Goal: Obtain resource: Download file/media

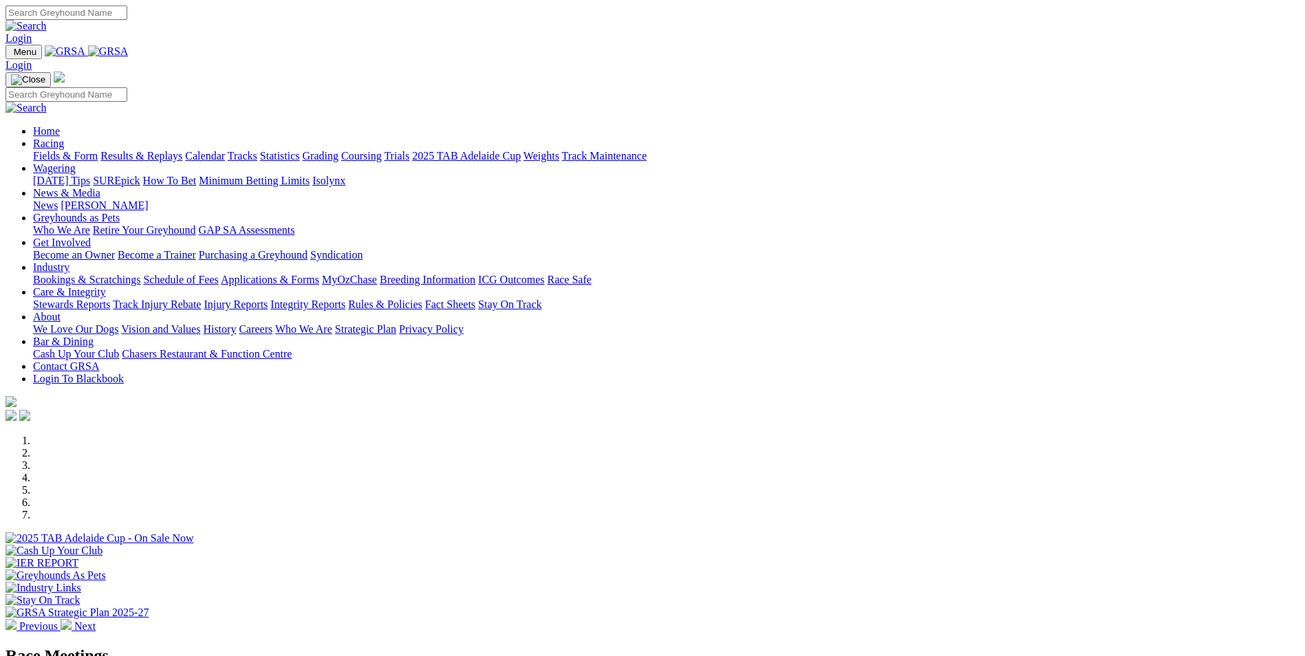
click at [319, 274] on link "Applications & Forms" at bounding box center [270, 280] width 98 height 12
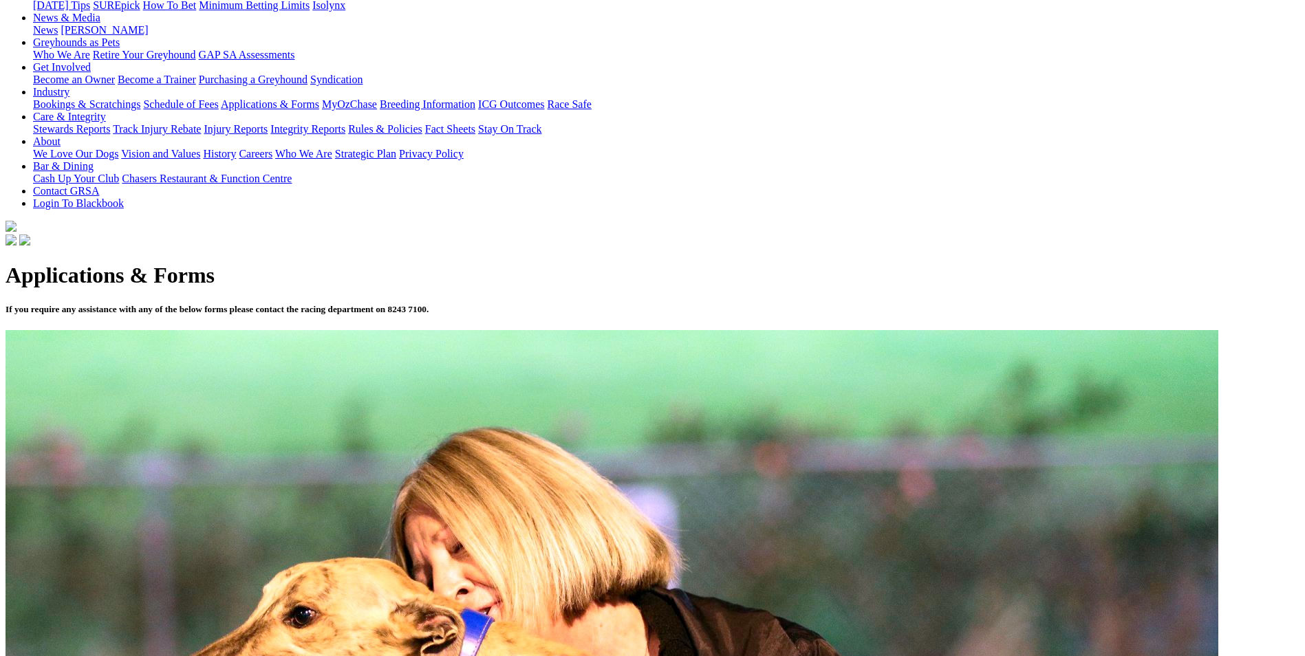
scroll to position [206, 0]
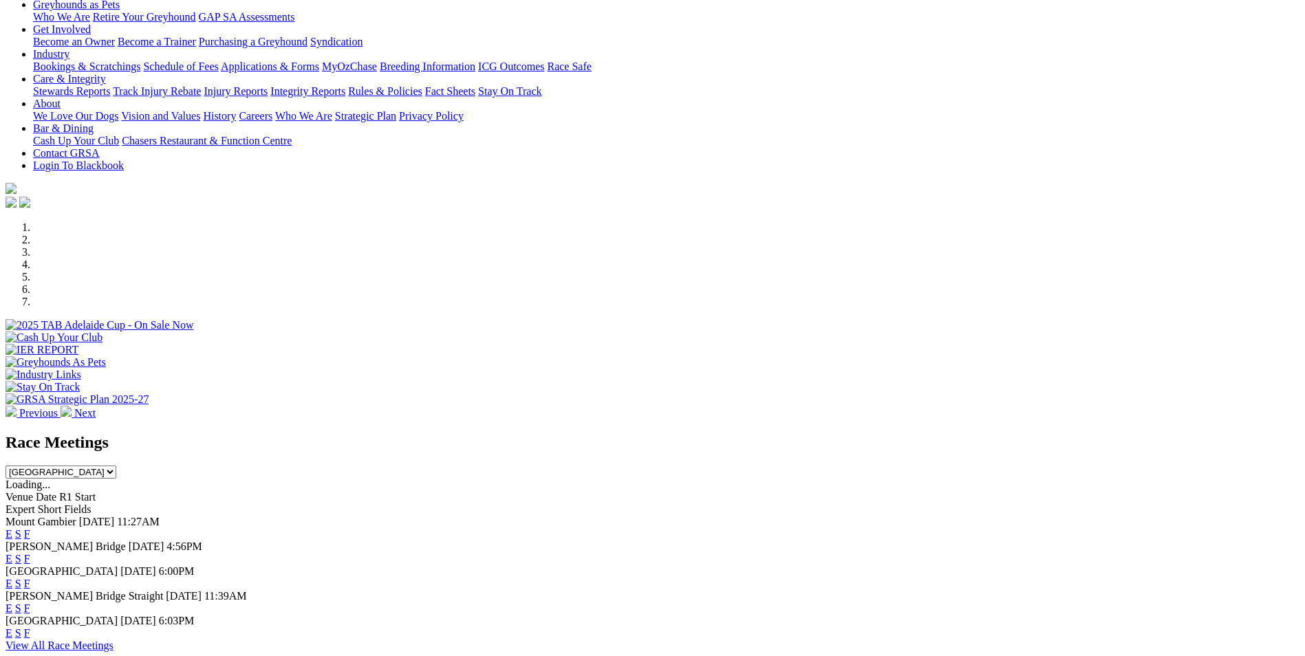
scroll to position [275, 0]
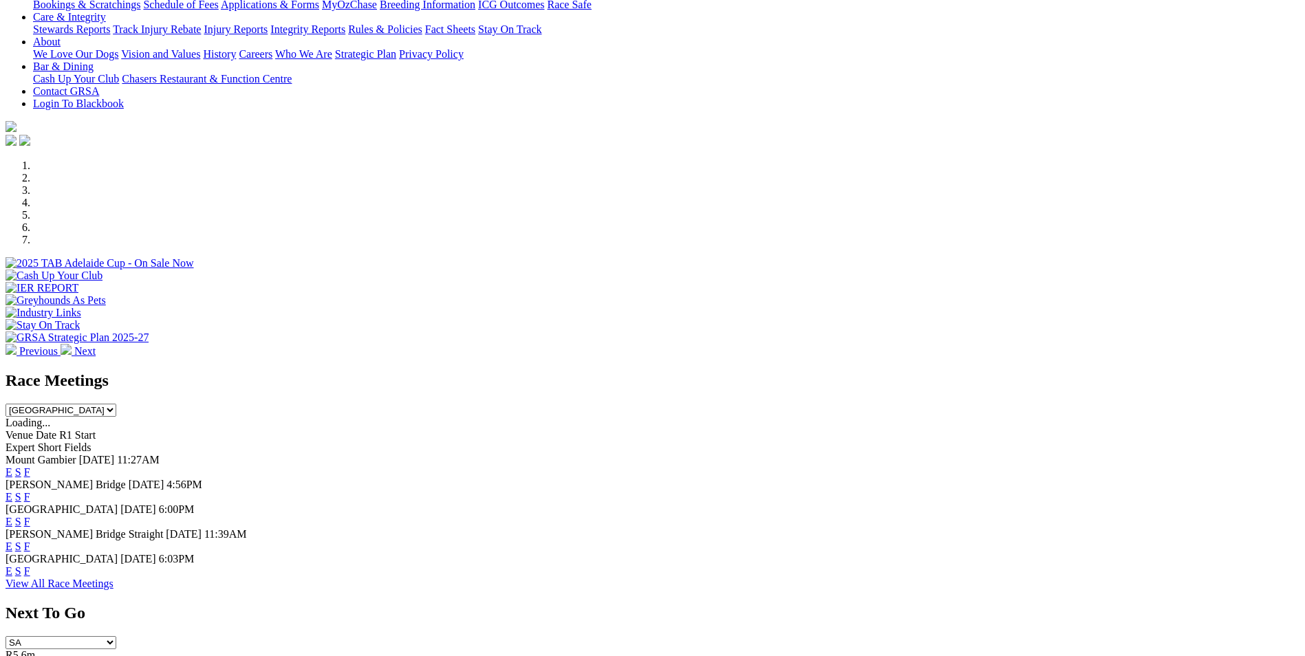
click at [12, 491] on link "E" at bounding box center [9, 497] width 7 height 12
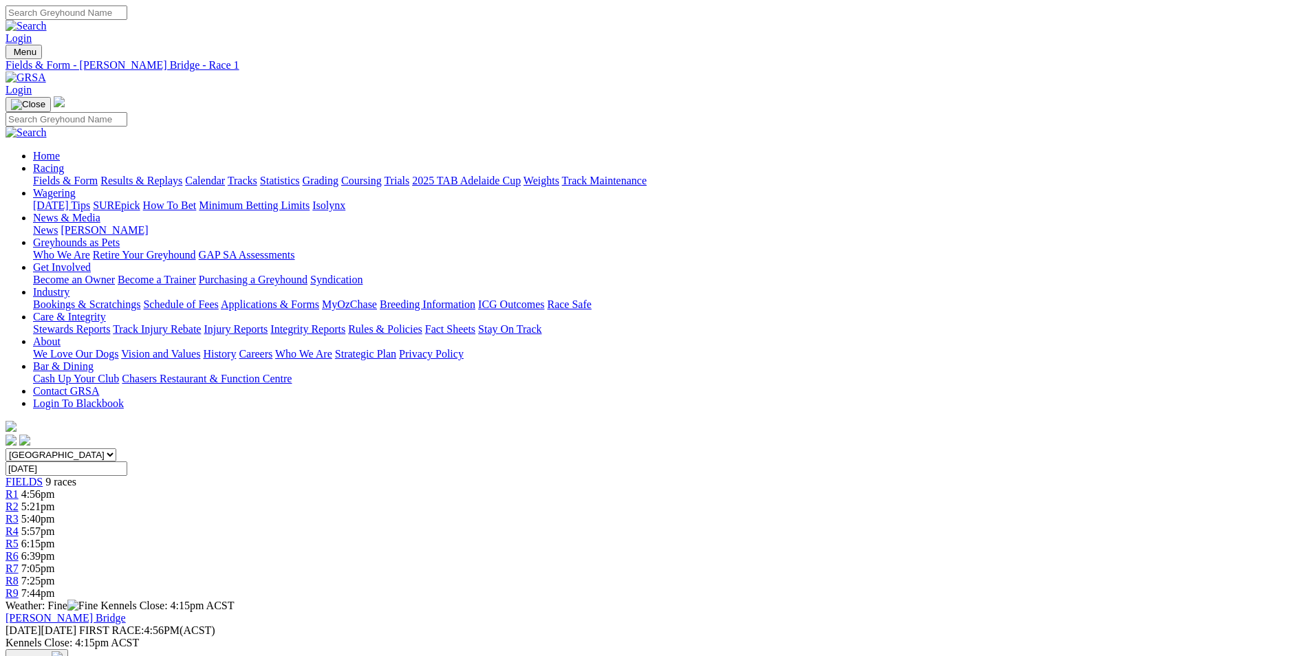
click at [63, 651] on img "button" at bounding box center [57, 656] width 11 height 11
click at [685, 185] on link "PDF" at bounding box center [675, 179] width 20 height 12
